Goal: Task Accomplishment & Management: Use online tool/utility

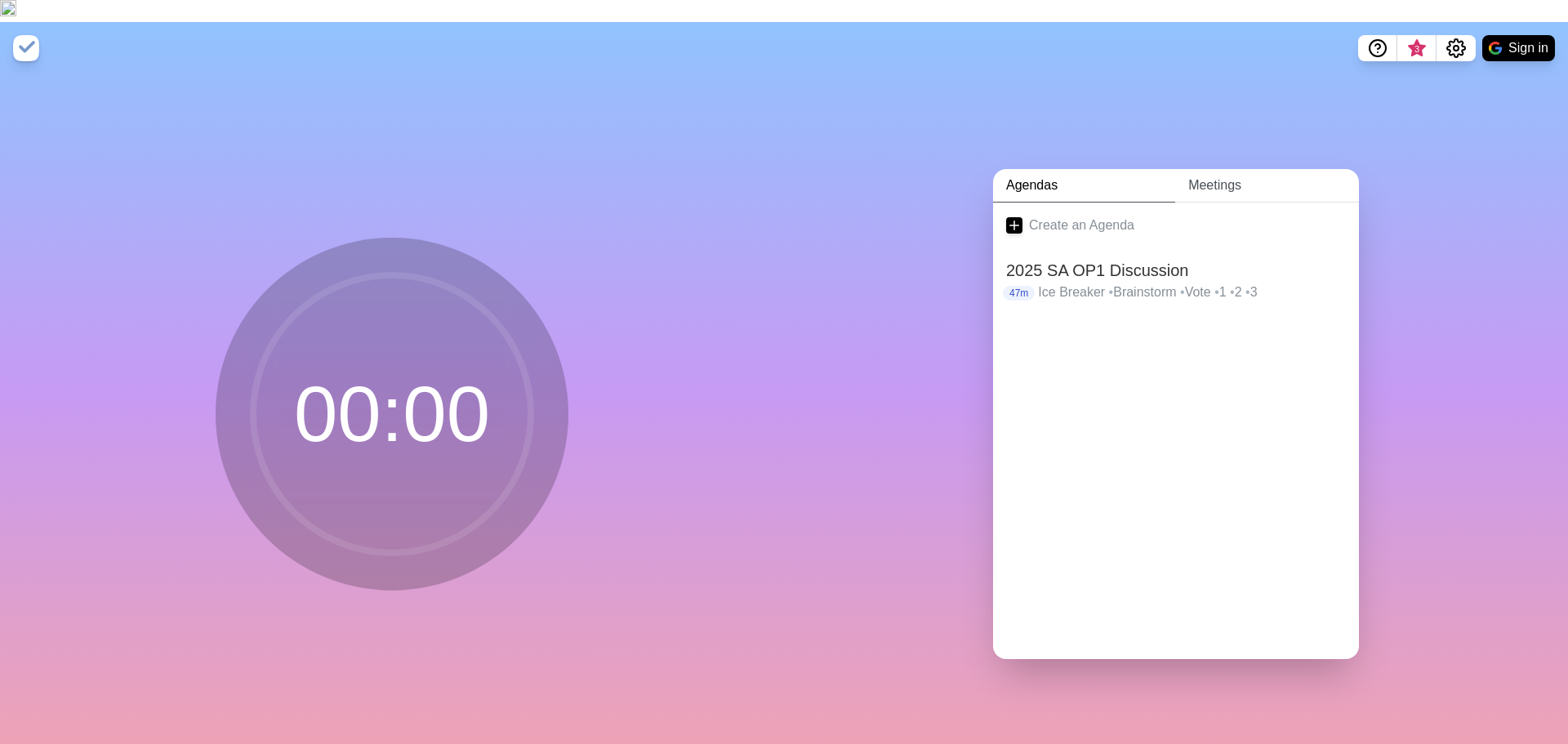
click at [1249, 169] on link "Meetings" at bounding box center [1267, 185] width 184 height 33
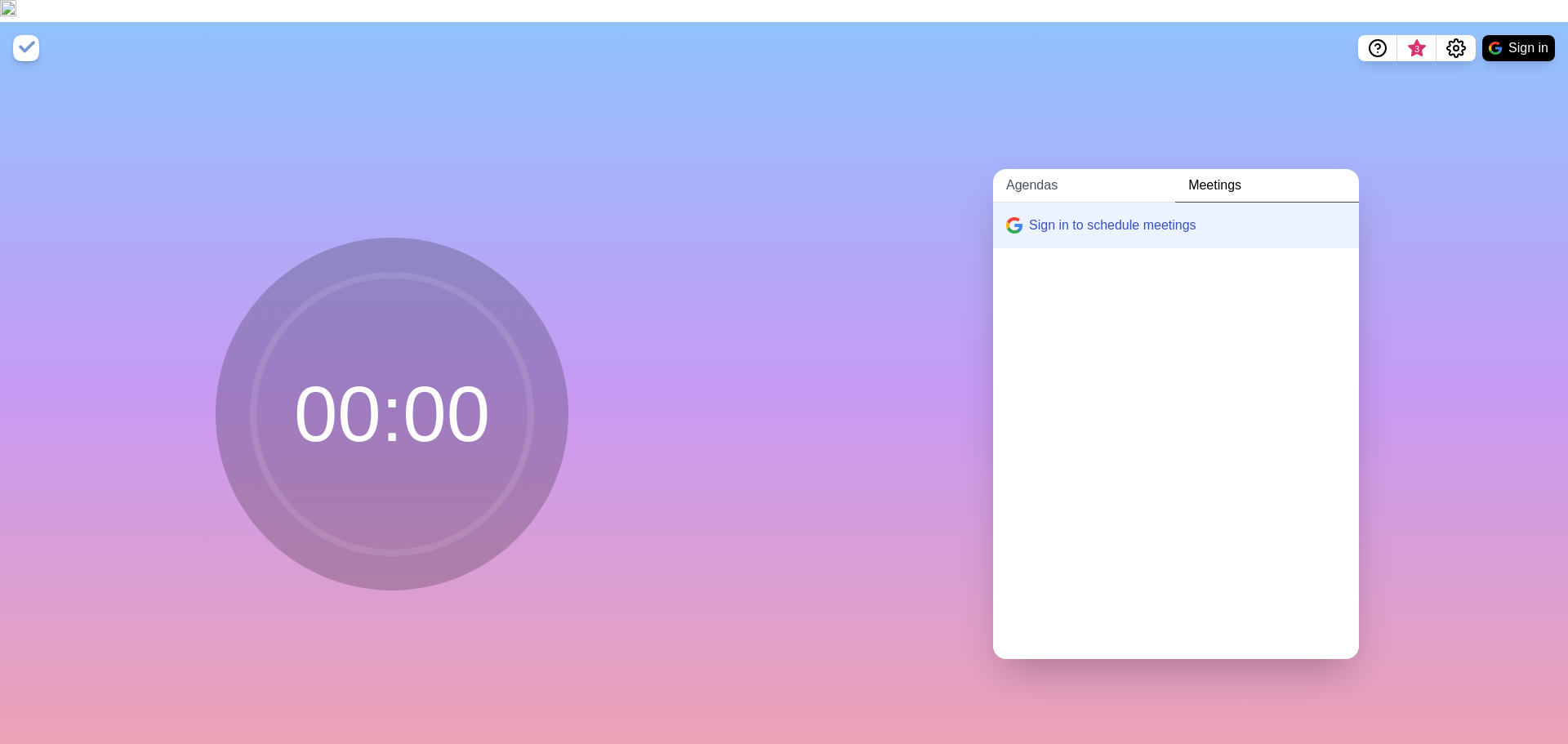
click at [1036, 169] on link "Agendas" at bounding box center [1084, 185] width 182 height 33
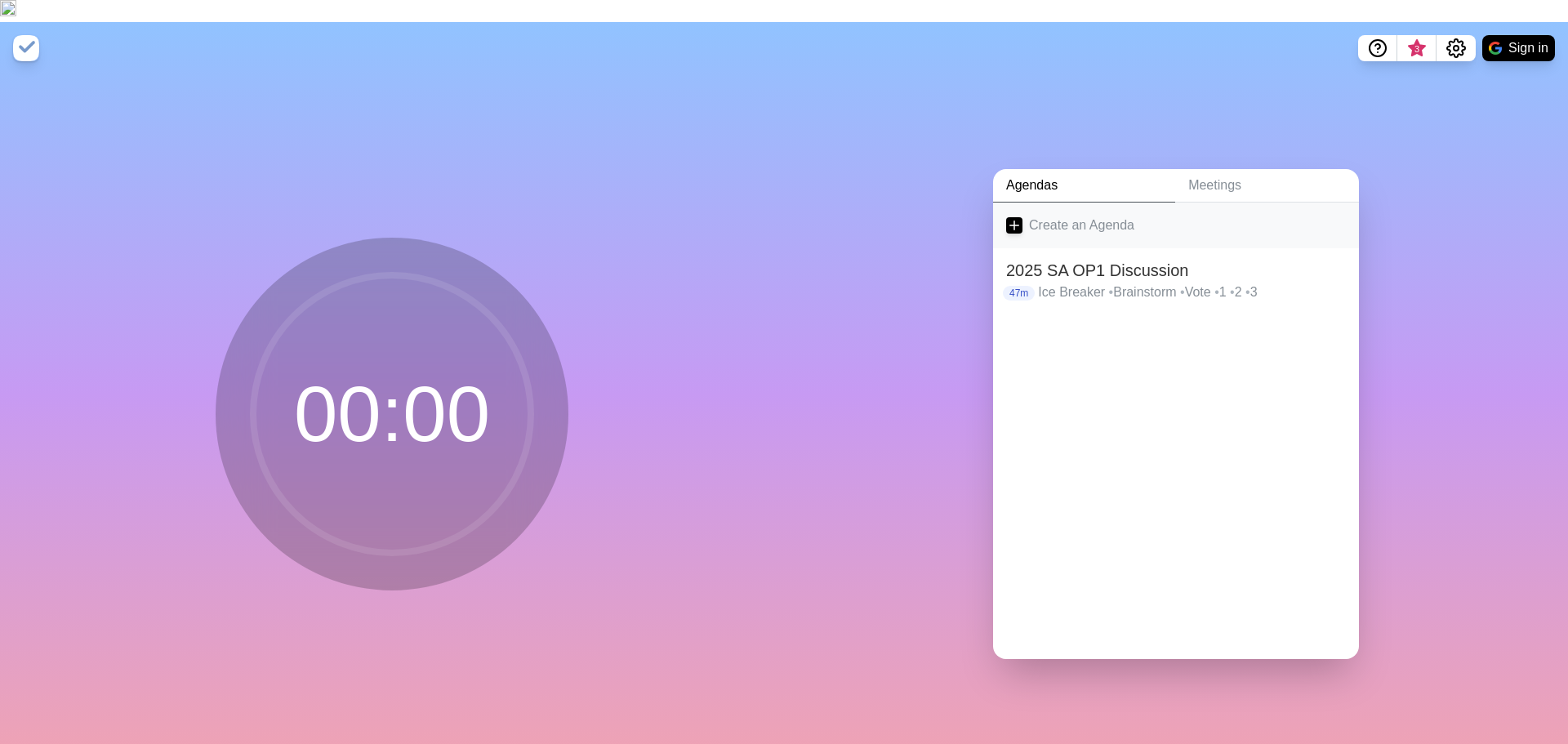
click at [1046, 203] on link "Create an Agenda" at bounding box center [1176, 225] width 366 height 46
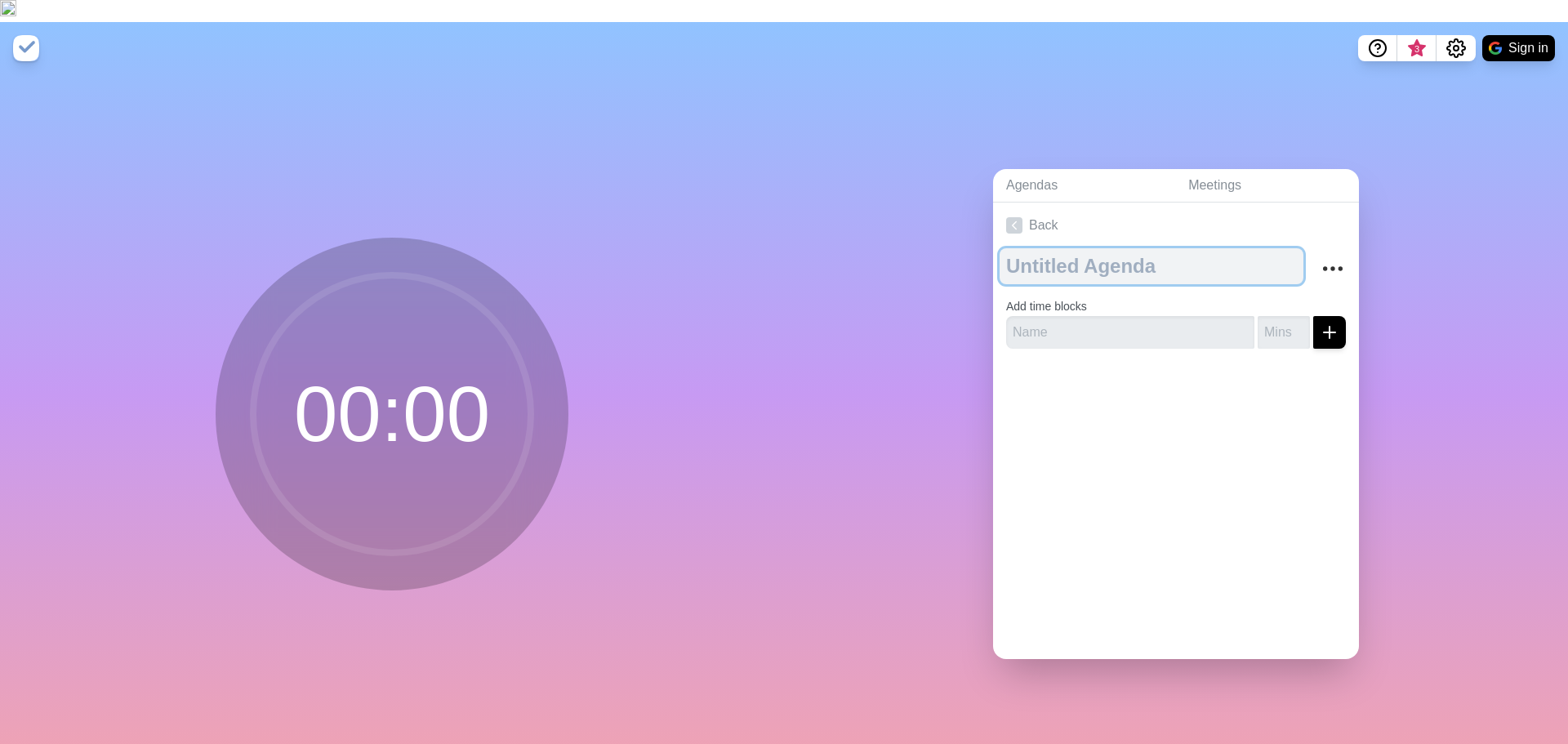
click at [1010, 249] on textarea at bounding box center [1151, 266] width 304 height 36
